Goal: Navigation & Orientation: Go to known website

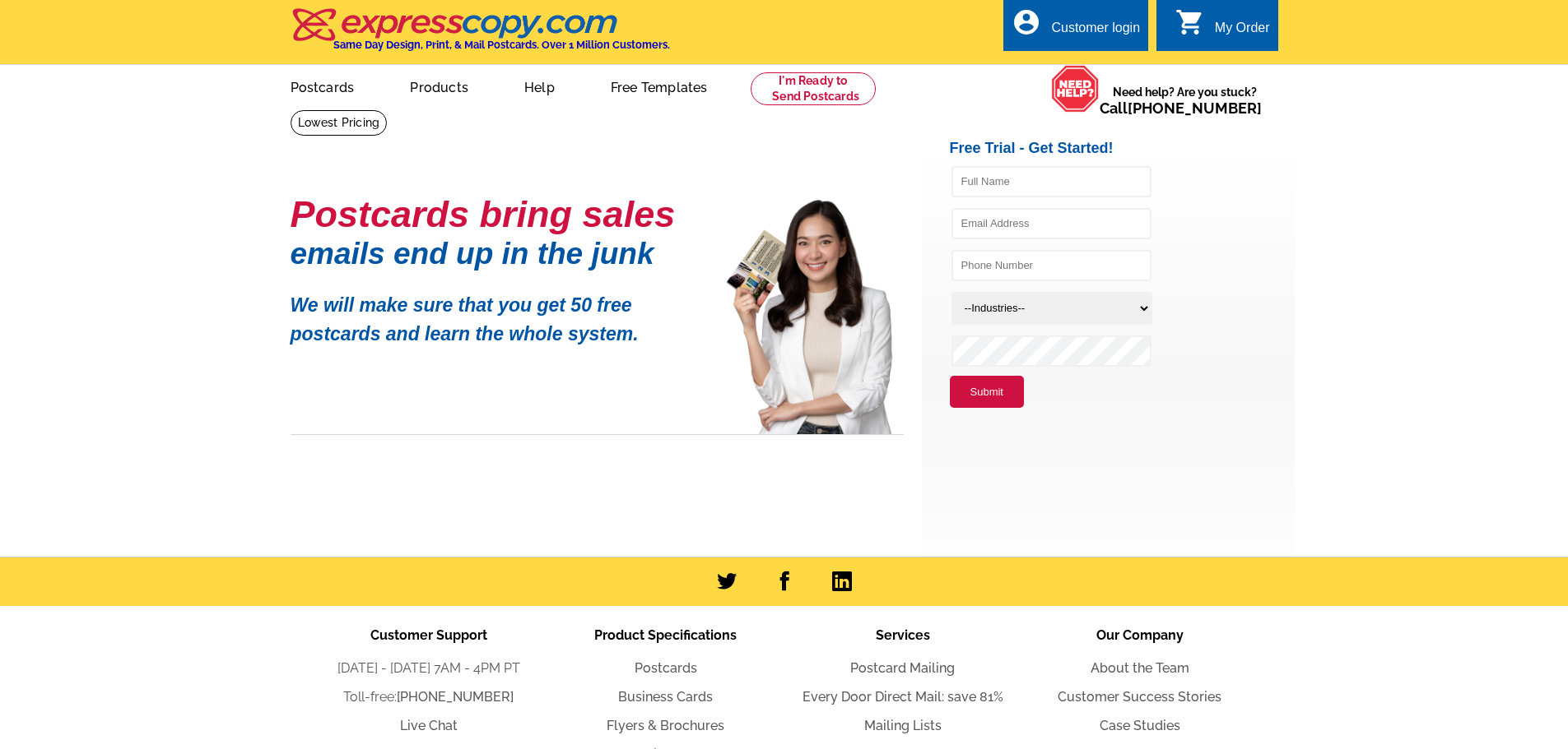
click at [1099, 25] on div "Customer login" at bounding box center [1095, 32] width 89 height 23
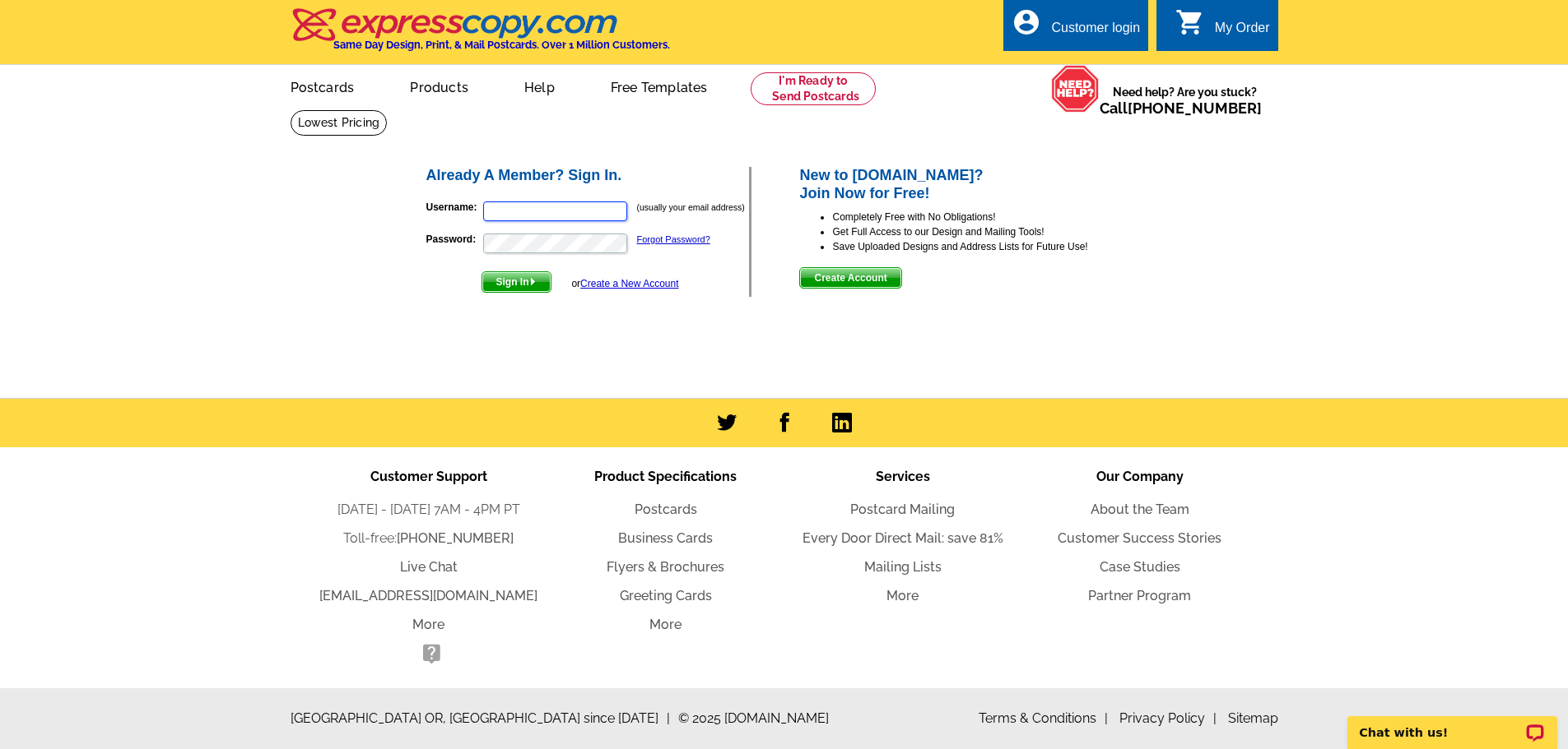
click at [512, 209] on input "Username:" at bounding box center [555, 211] width 144 height 20
type input "lmh1017@yahoo.com"
click at [481, 272] on button "Sign In" at bounding box center [516, 282] width 70 height 21
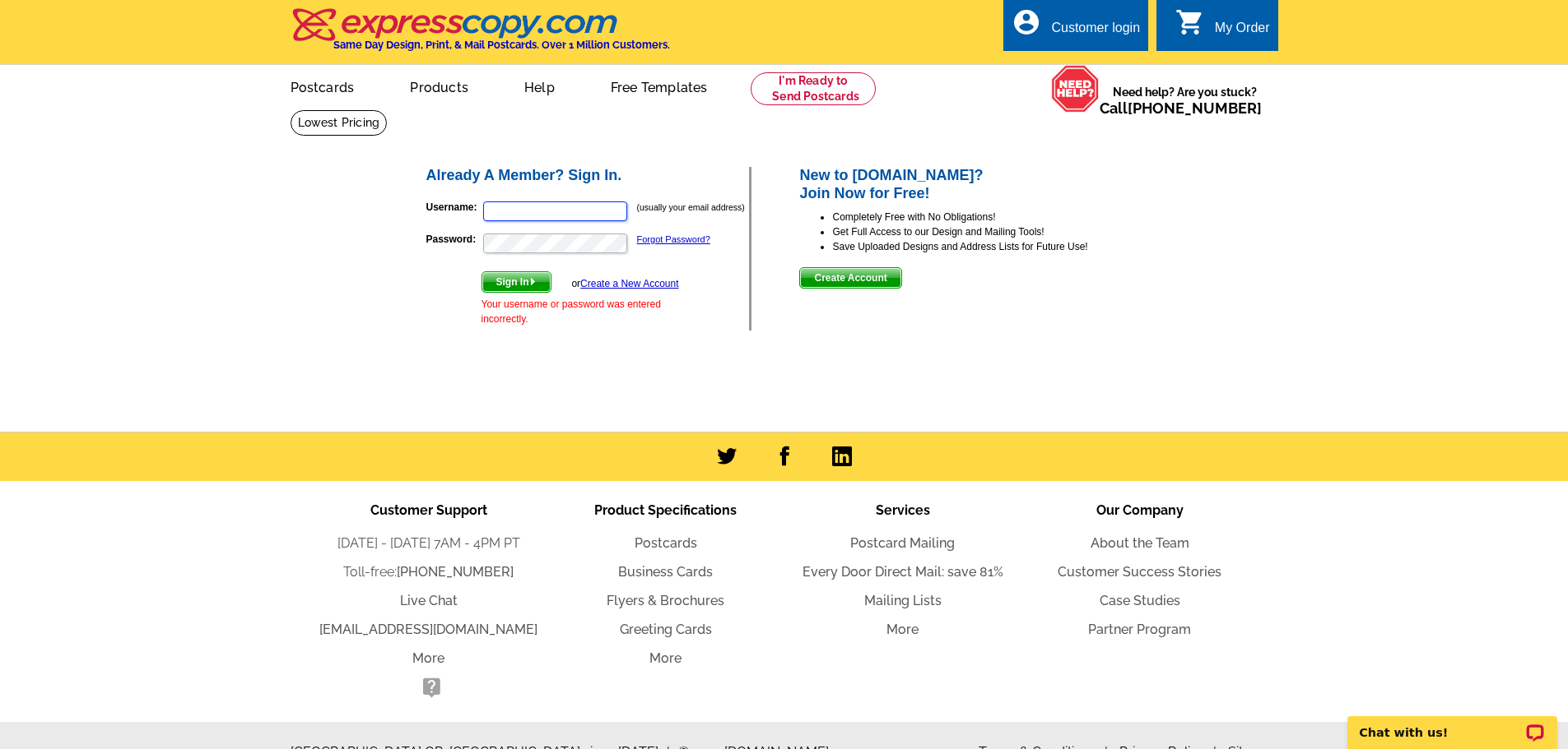
click at [528, 207] on input "Username:" at bounding box center [555, 211] width 144 height 20
type input "Lmh1017@yahoo.com"
click at [481, 272] on button "Sign In" at bounding box center [516, 282] width 70 height 21
